Goal: Information Seeking & Learning: Learn about a topic

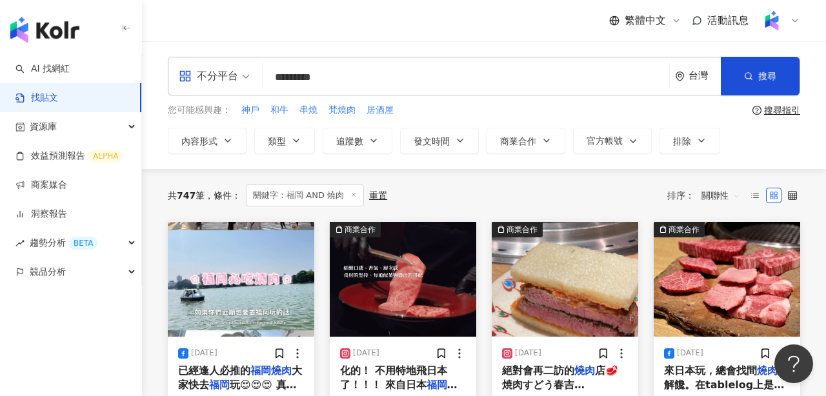
click at [313, 79] on input "*********" at bounding box center [466, 77] width 396 height 28
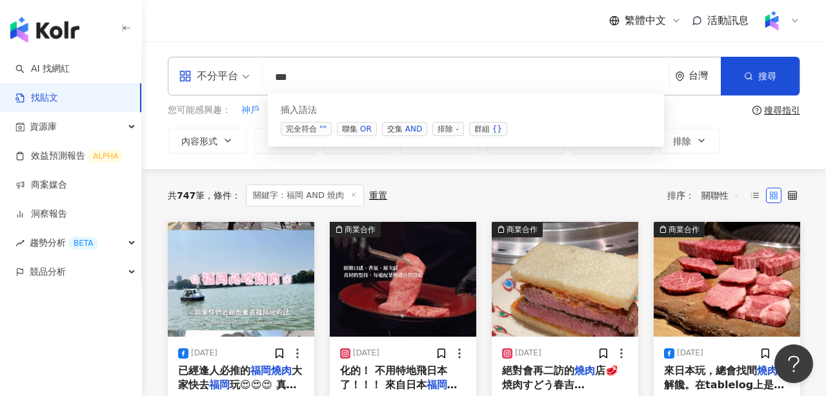
click at [398, 130] on span "交集 AND" at bounding box center [404, 129] width 45 height 14
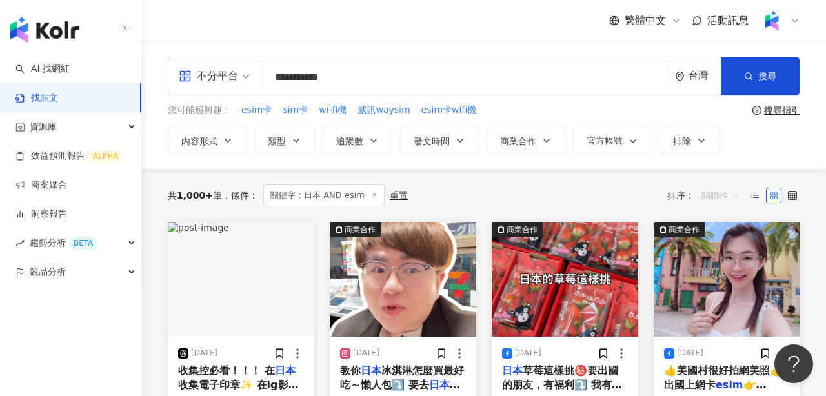
click at [706, 192] on span "關聯性" at bounding box center [721, 195] width 39 height 21
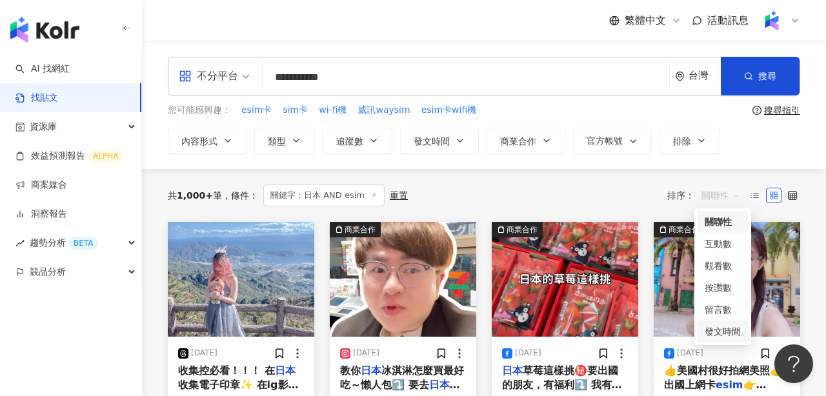
click at [726, 334] on div "發文時間" at bounding box center [723, 332] width 36 height 14
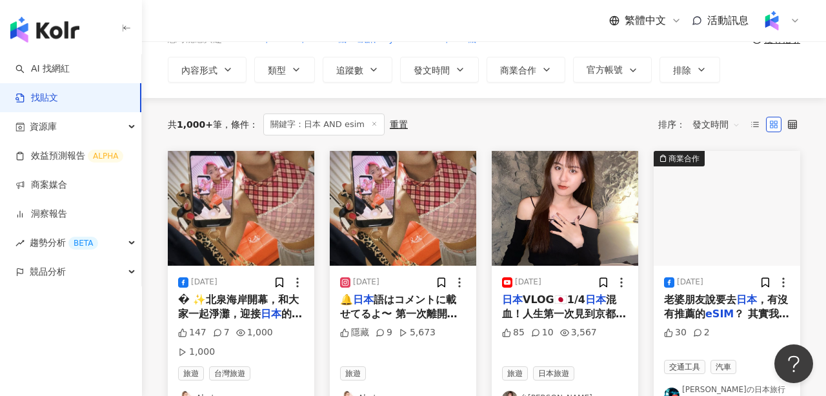
scroll to position [86, 0]
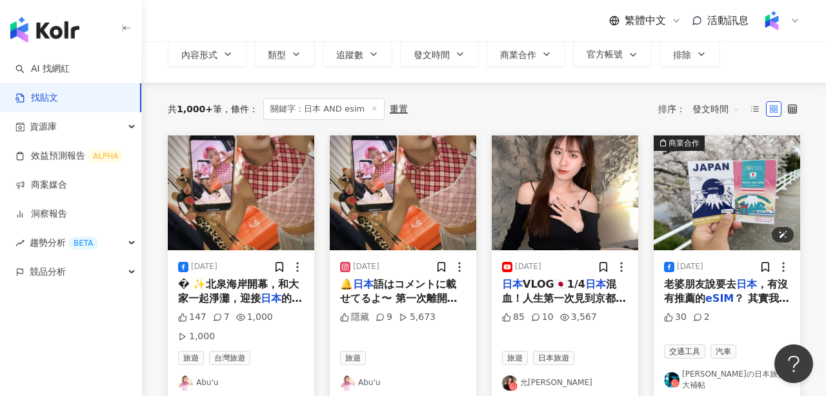
click at [689, 190] on img at bounding box center [727, 193] width 147 height 115
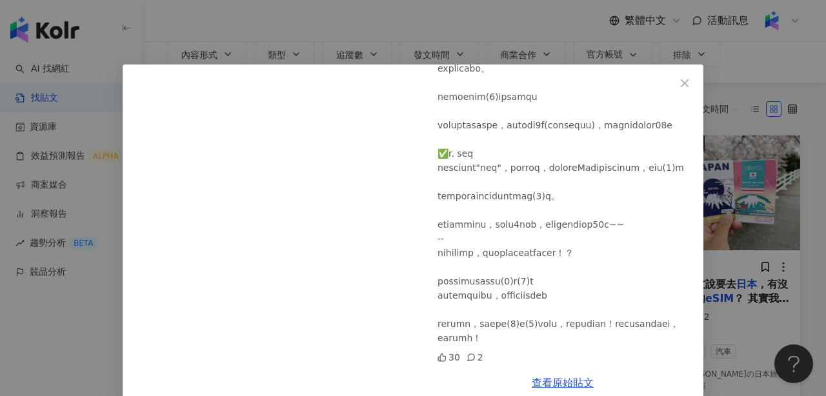
scroll to position [512, 0]
click at [686, 85] on icon "close" at bounding box center [685, 83] width 10 height 10
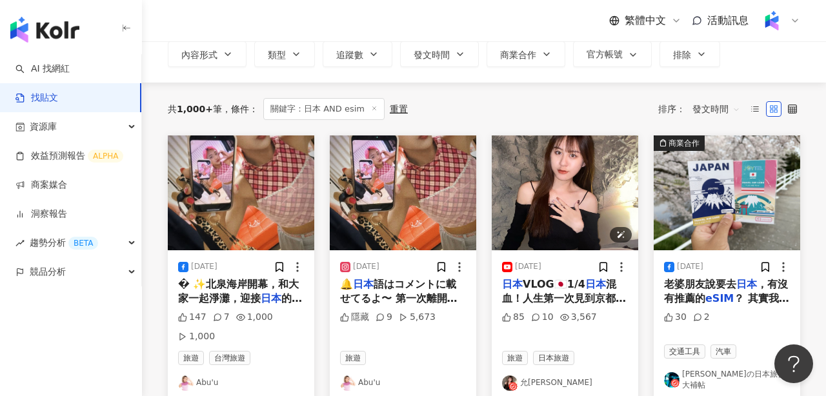
scroll to position [0, 0]
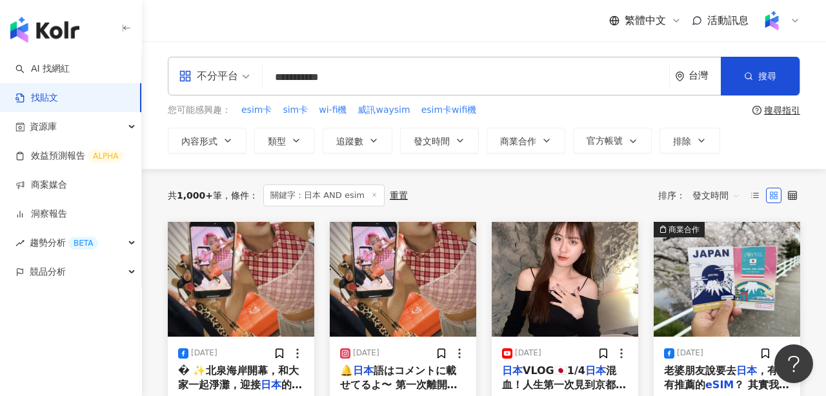
click at [451, 77] on input "**********" at bounding box center [466, 77] width 396 height 28
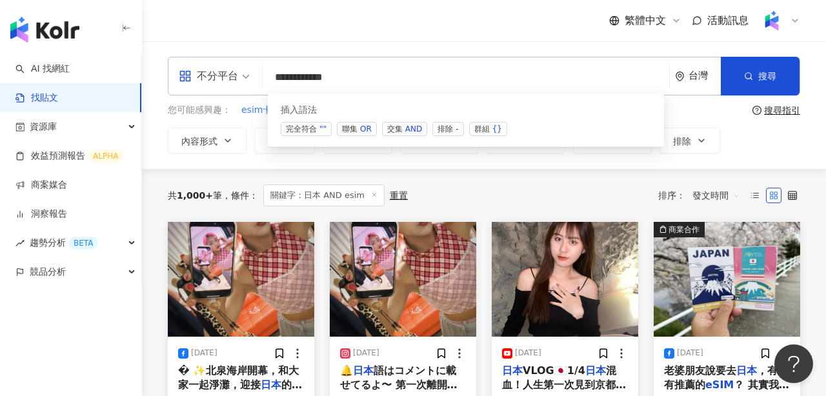
click at [410, 125] on div "AND" at bounding box center [413, 129] width 17 height 13
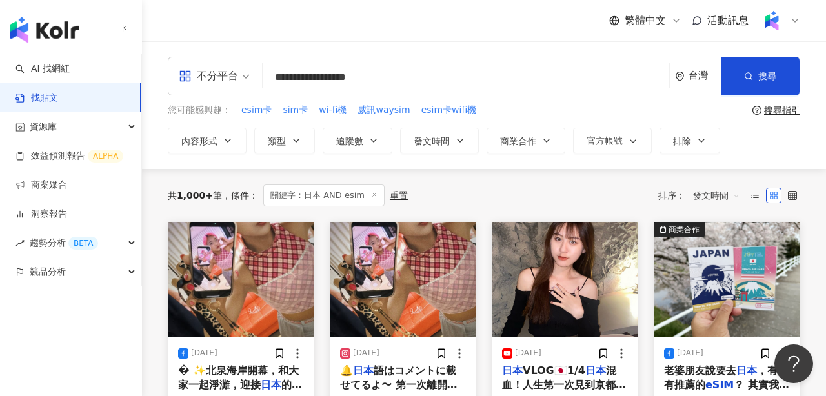
type input "**********"
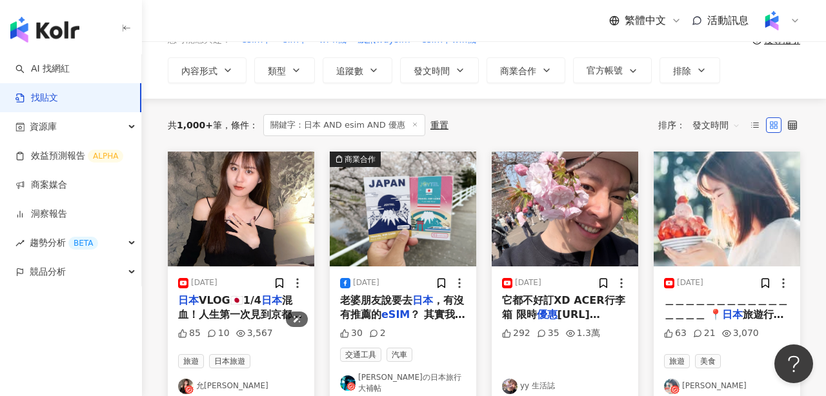
scroll to position [90, 0]
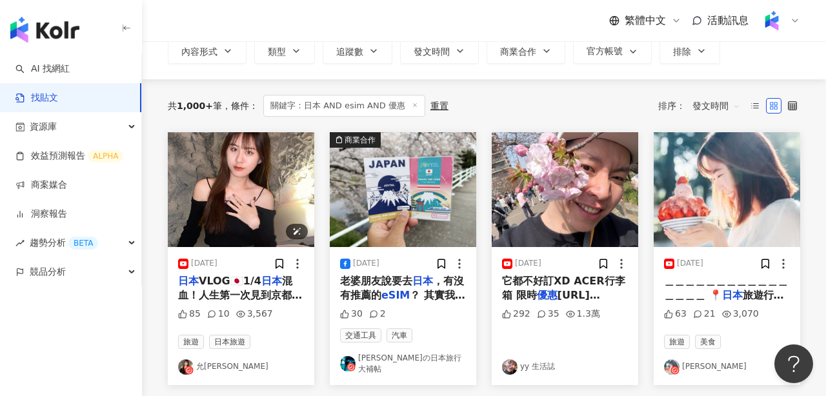
click at [259, 199] on img at bounding box center [241, 189] width 147 height 115
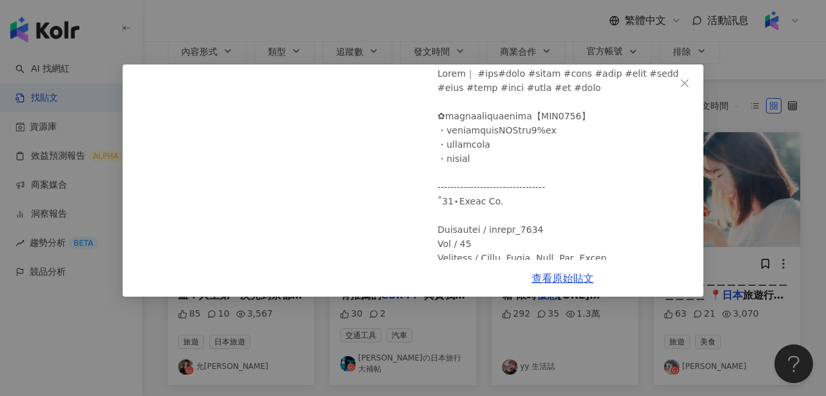
scroll to position [112, 0]
click at [686, 81] on icon "close" at bounding box center [685, 83] width 8 height 8
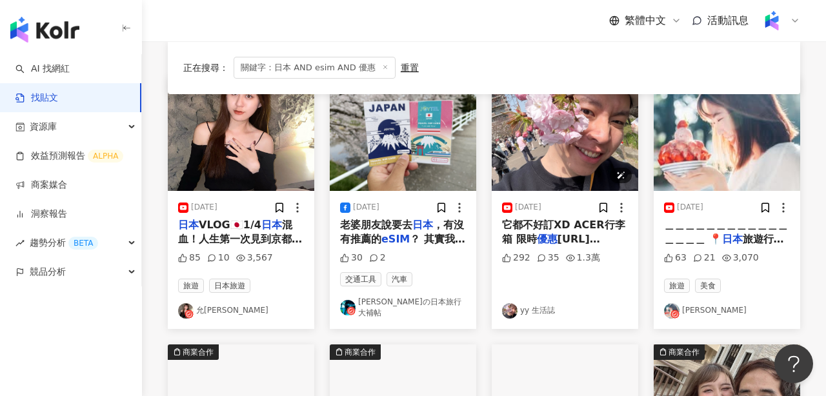
scroll to position [120, 0]
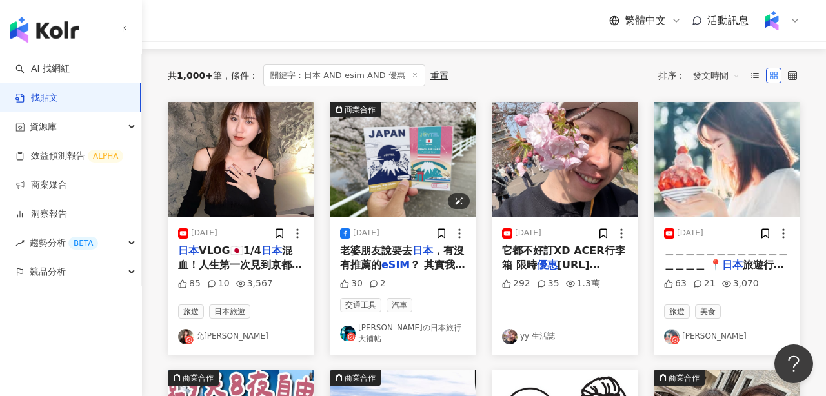
click at [437, 181] on img at bounding box center [403, 159] width 147 height 115
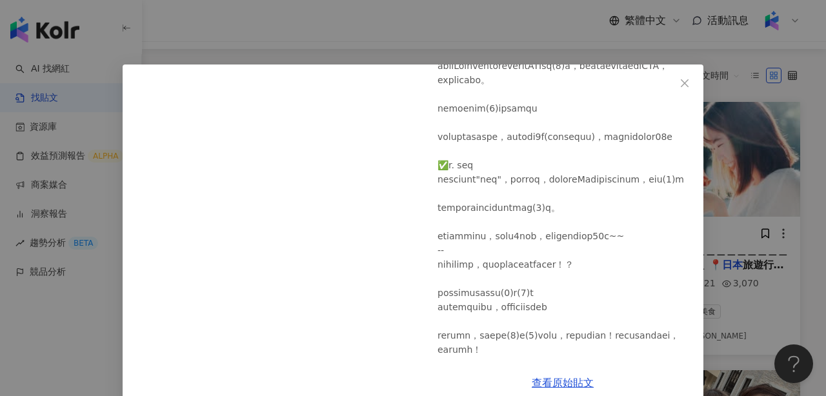
scroll to position [512, 0]
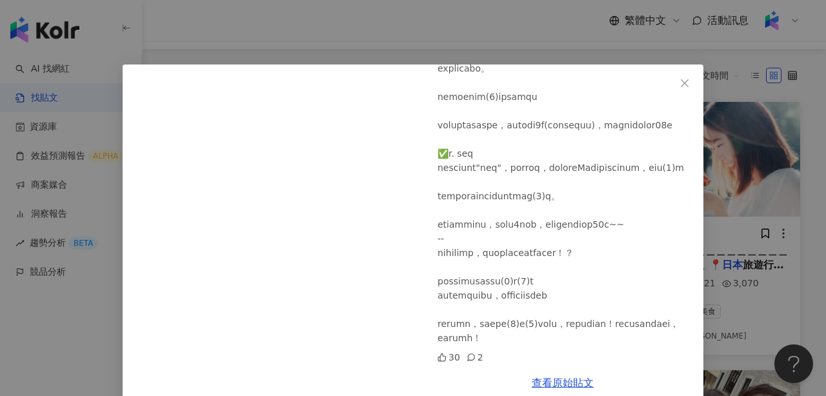
click at [806, 190] on div "[PERSON_NAME]の日本旅行大補帖 [DATE] 30 2 查看原始貼文" at bounding box center [413, 198] width 826 height 396
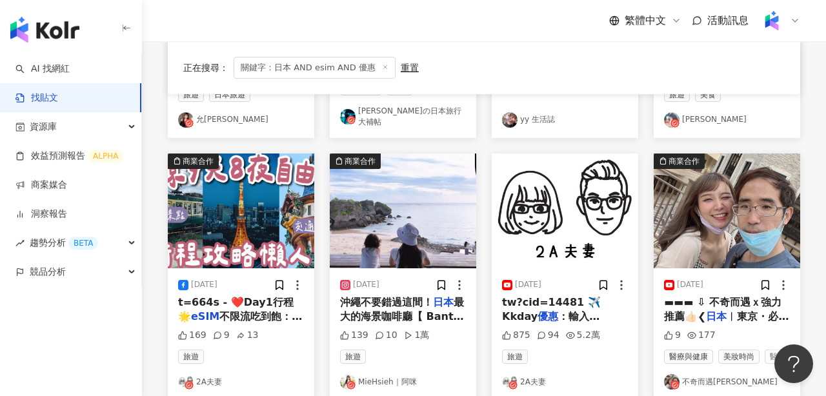
scroll to position [340, 0]
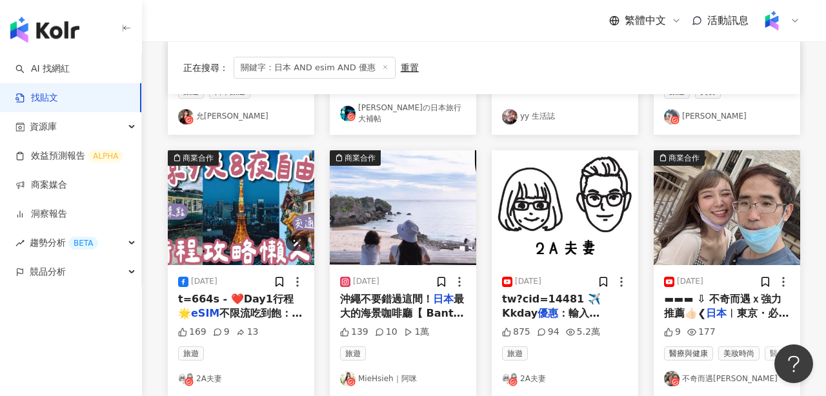
click at [235, 201] on img at bounding box center [241, 207] width 147 height 115
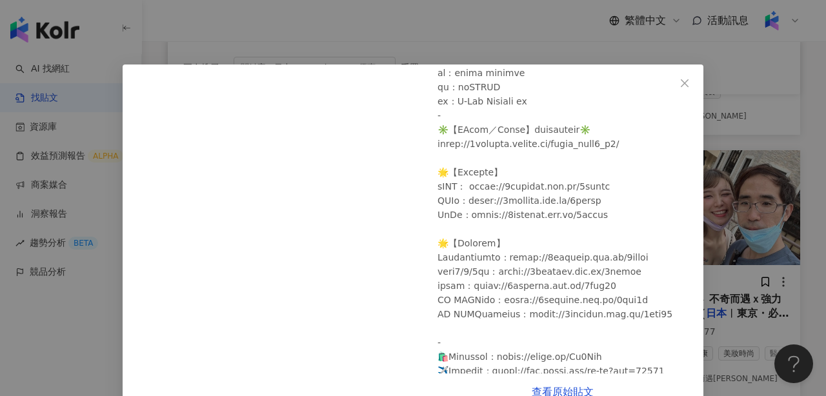
scroll to position [2321, 0]
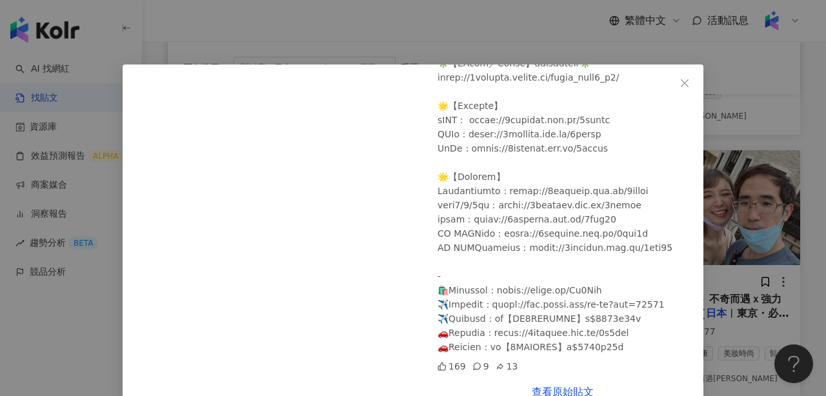
click at [781, 225] on div "2A夫妻 [DATE] 169 9 13 查看原始貼文" at bounding box center [413, 198] width 826 height 396
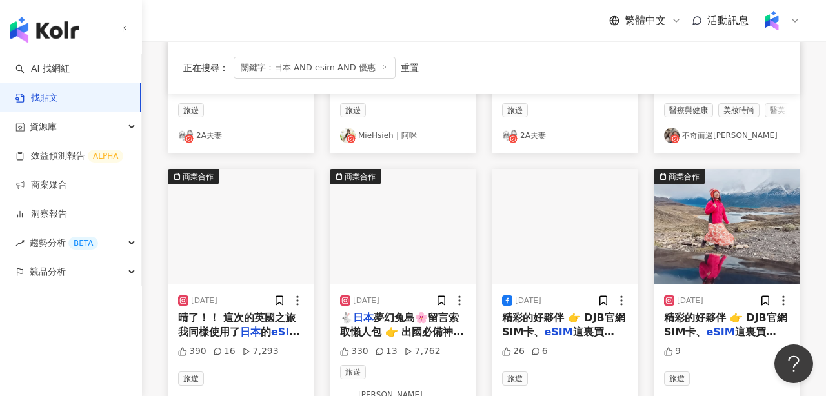
scroll to position [584, 0]
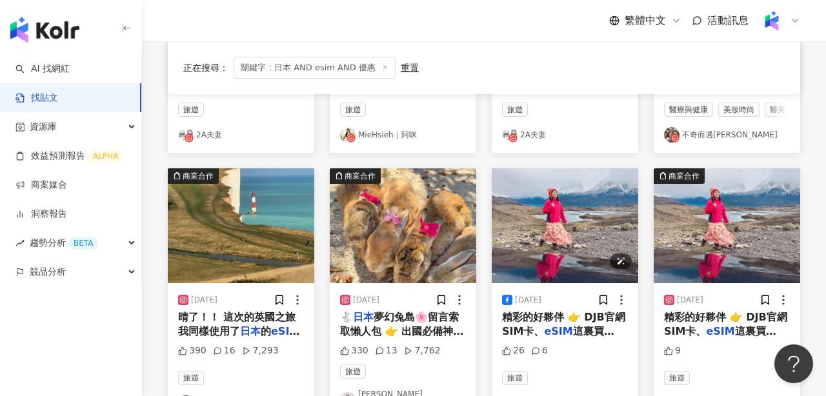
click at [577, 210] on img at bounding box center [565, 225] width 147 height 115
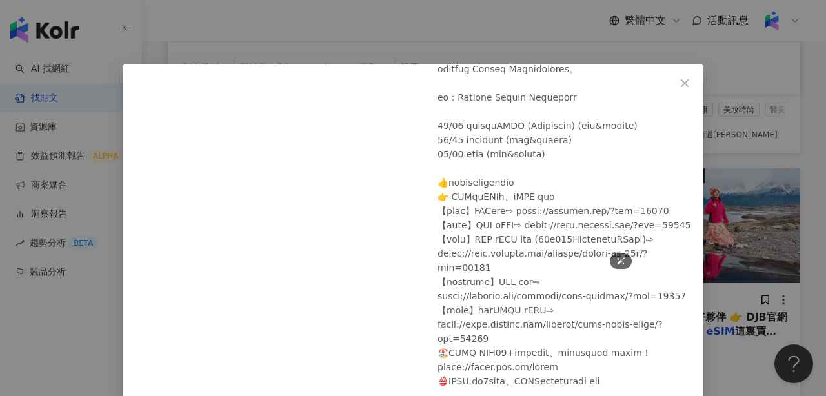
scroll to position [1, 0]
click at [691, 79] on span "Close" at bounding box center [685, 82] width 26 height 10
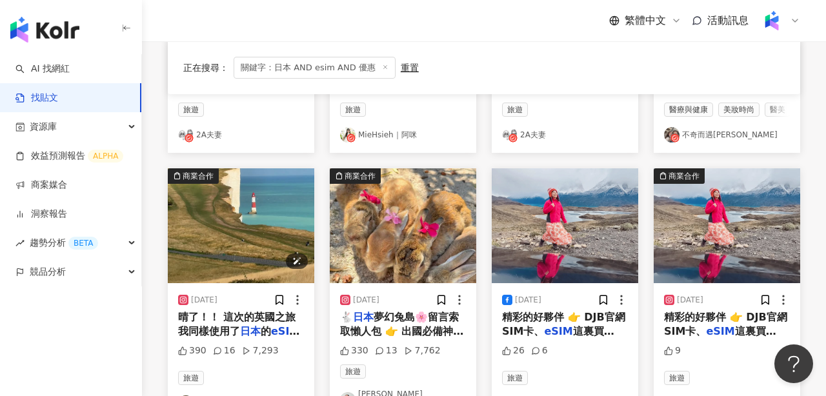
click at [283, 223] on img at bounding box center [241, 225] width 147 height 115
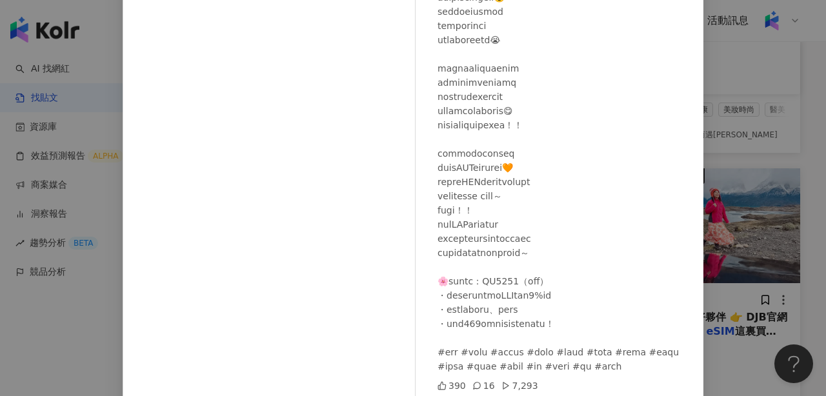
scroll to position [137, 0]
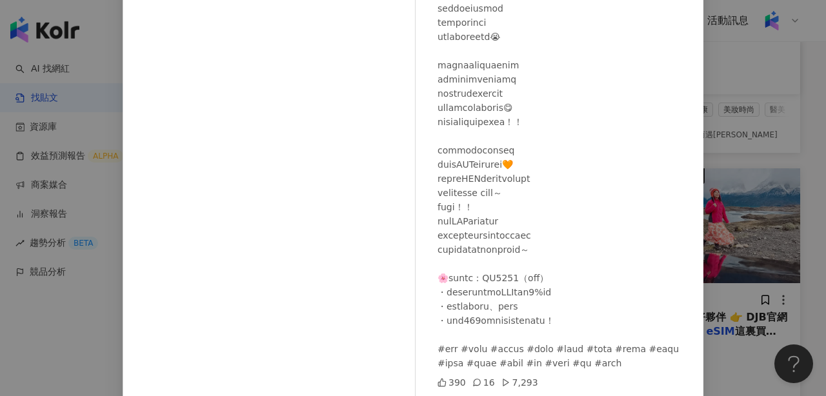
click at [766, 108] on div "ya_travelart [DATE] 390 16 7,293 查看原始貼文" at bounding box center [413, 198] width 826 height 396
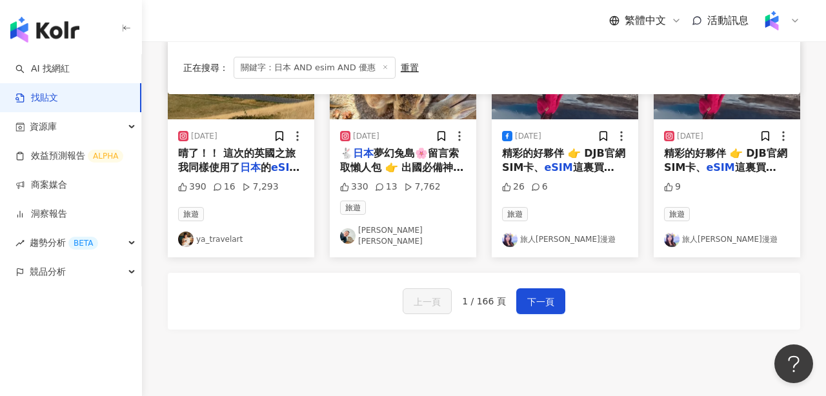
scroll to position [706, 0]
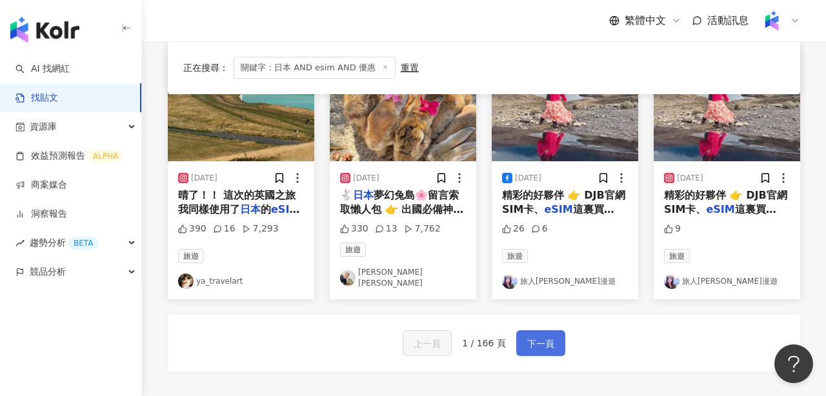
click at [542, 336] on span "下一頁" at bounding box center [540, 343] width 27 height 15
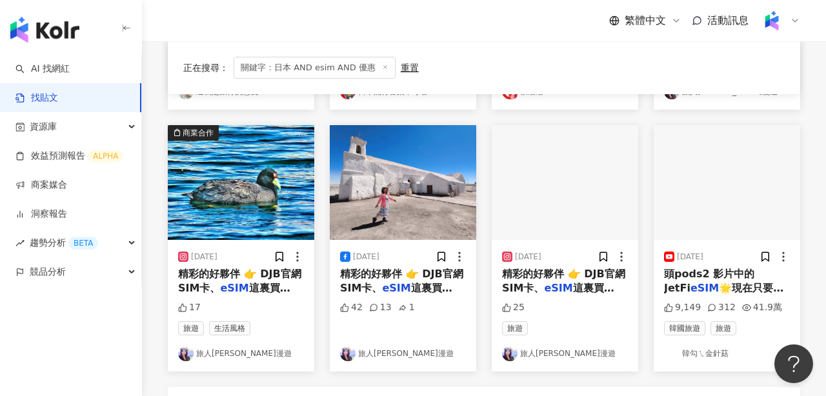
scroll to position [639, 0]
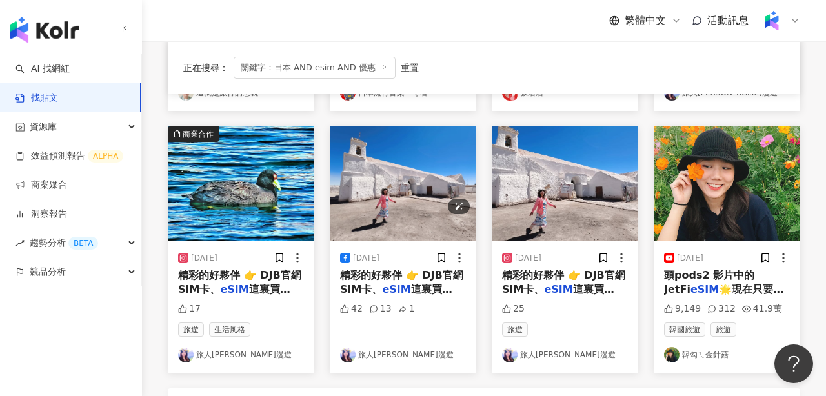
click at [422, 156] on img at bounding box center [403, 184] width 147 height 115
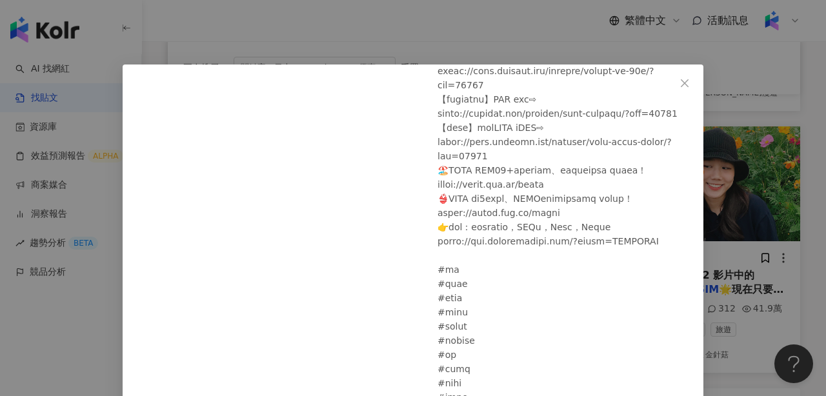
scroll to position [853, 0]
click at [686, 79] on icon "close" at bounding box center [685, 83] width 10 height 10
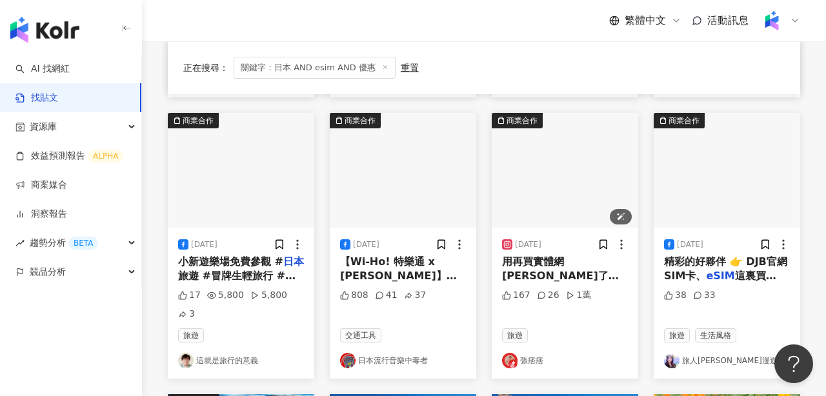
scroll to position [359, 0]
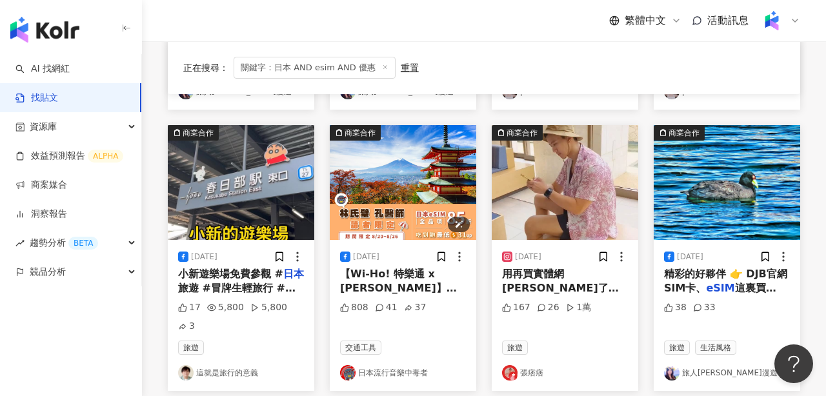
click at [430, 186] on img at bounding box center [403, 182] width 147 height 115
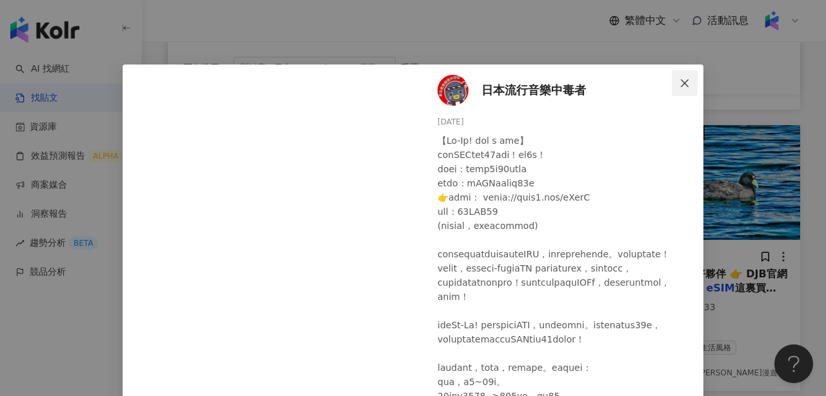
click at [691, 79] on span "Close" at bounding box center [685, 83] width 26 height 10
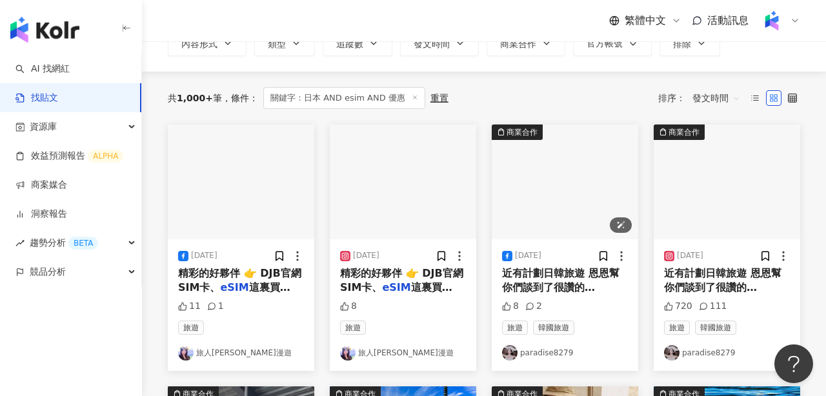
scroll to position [96, 0]
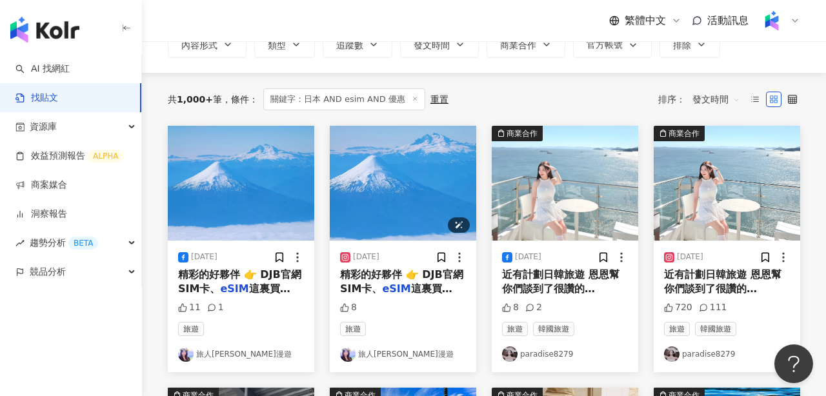
click at [414, 188] on img at bounding box center [403, 183] width 147 height 115
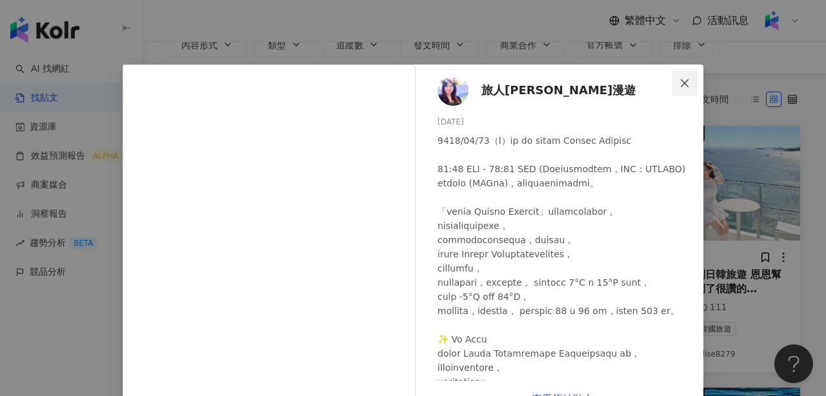
click at [681, 79] on icon "close" at bounding box center [685, 83] width 10 height 10
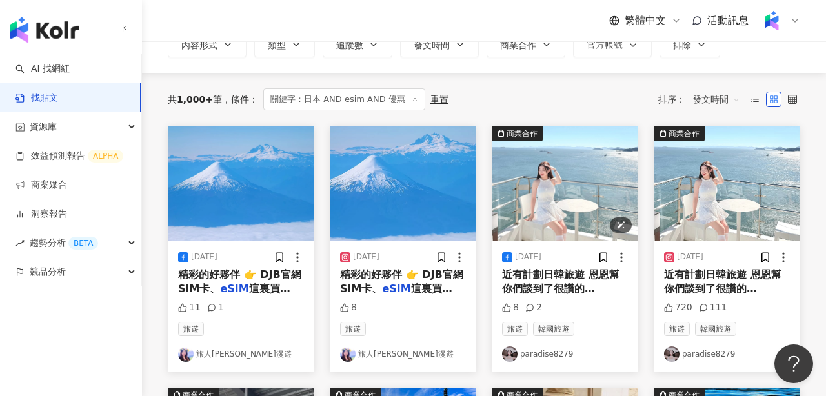
click at [586, 196] on img at bounding box center [565, 183] width 147 height 115
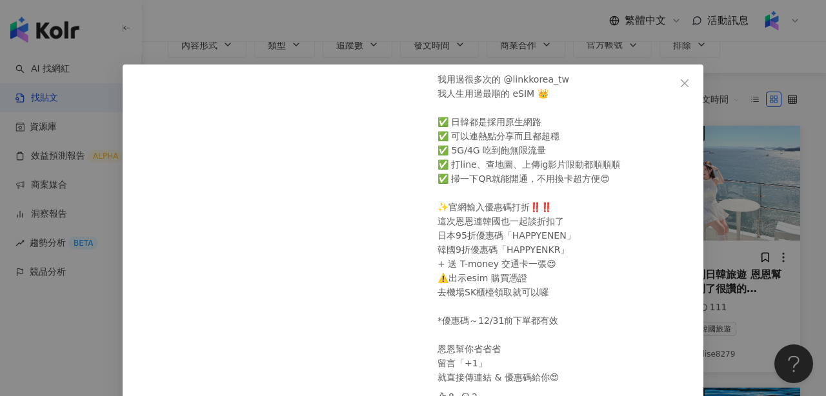
scroll to position [60, 0]
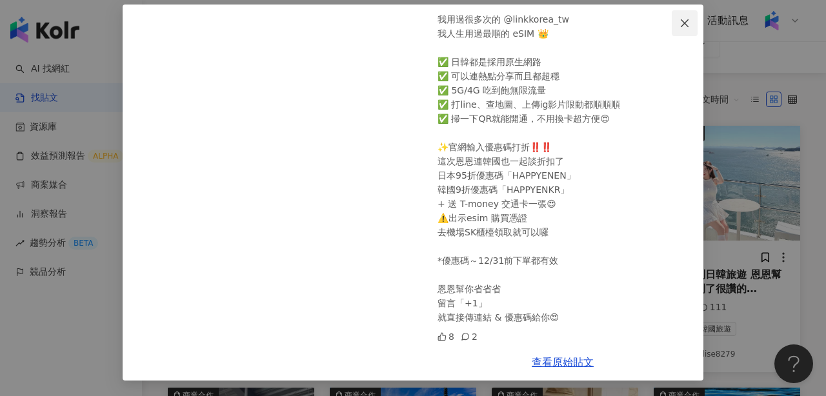
click at [685, 23] on icon "close" at bounding box center [685, 23] width 8 height 8
